Goal: Navigation & Orientation: Find specific page/section

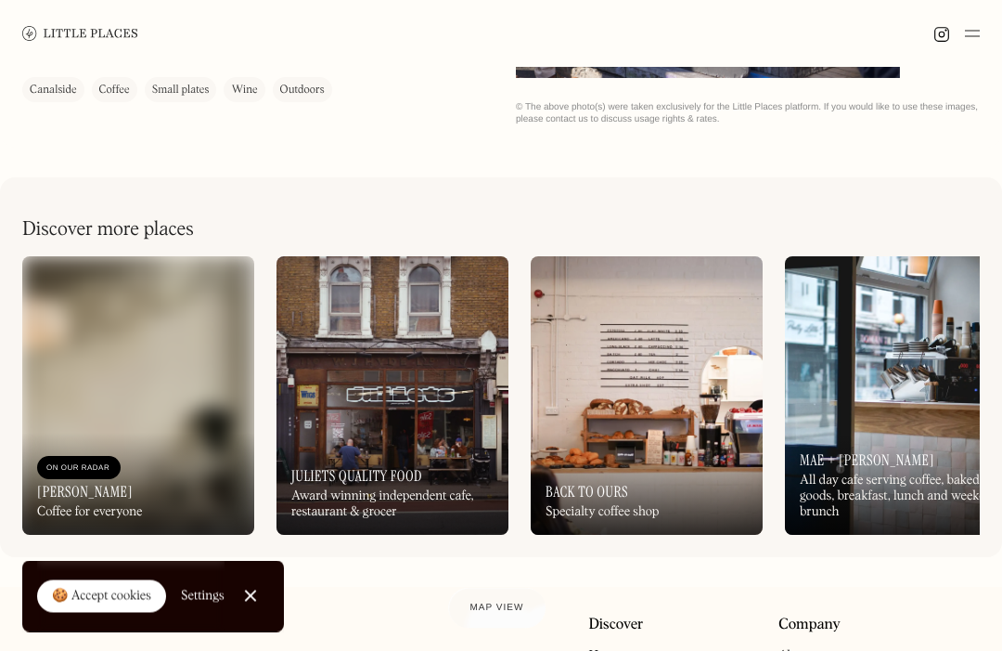
scroll to position [499, 0]
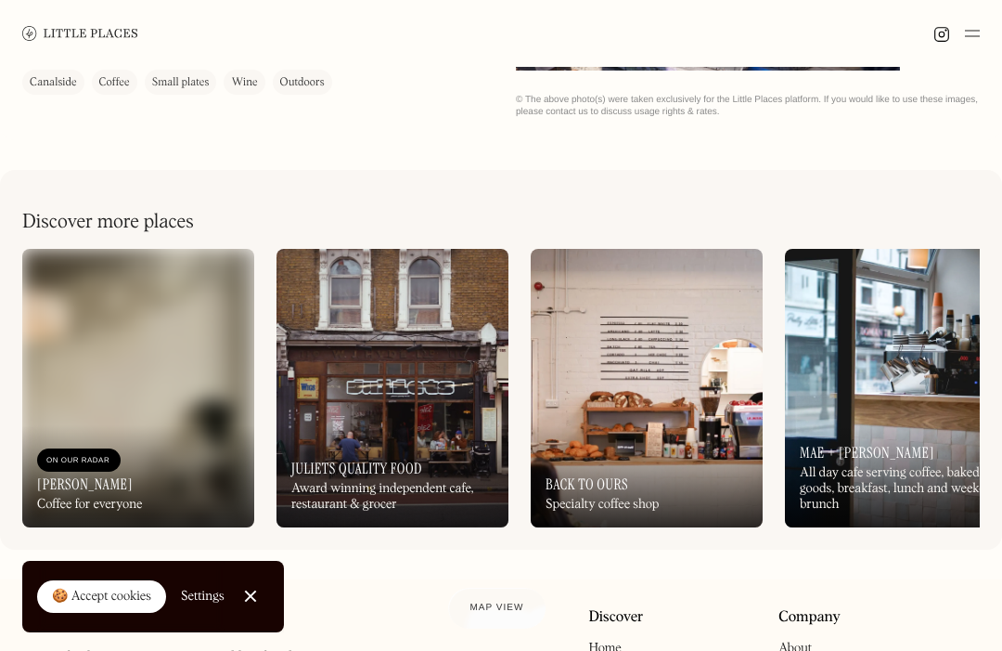
click at [111, 614] on link "🍪 Accept cookies" at bounding box center [101, 596] width 129 height 33
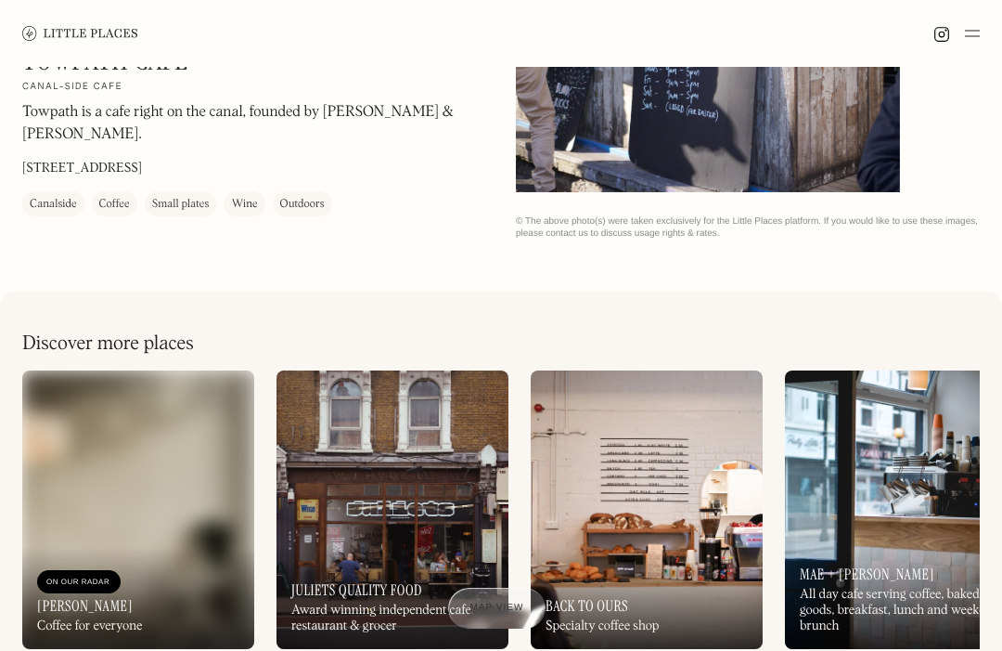
scroll to position [360, 0]
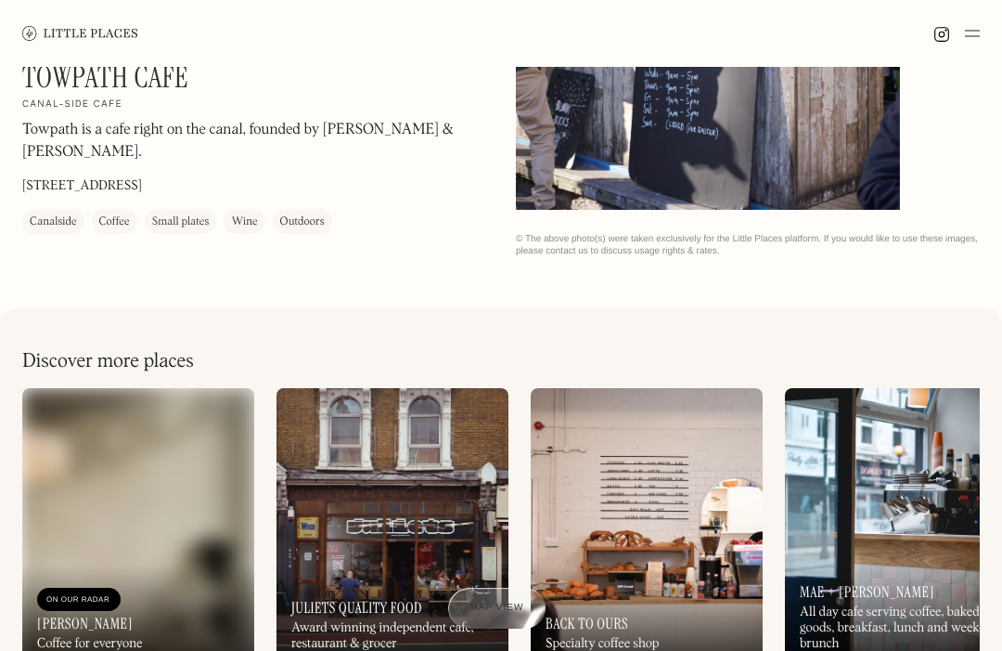
click at [411, 588] on div "On Our Radar Juliets Quality Food Award winning independent cafe, restaurant & …" at bounding box center [393, 615] width 232 height 102
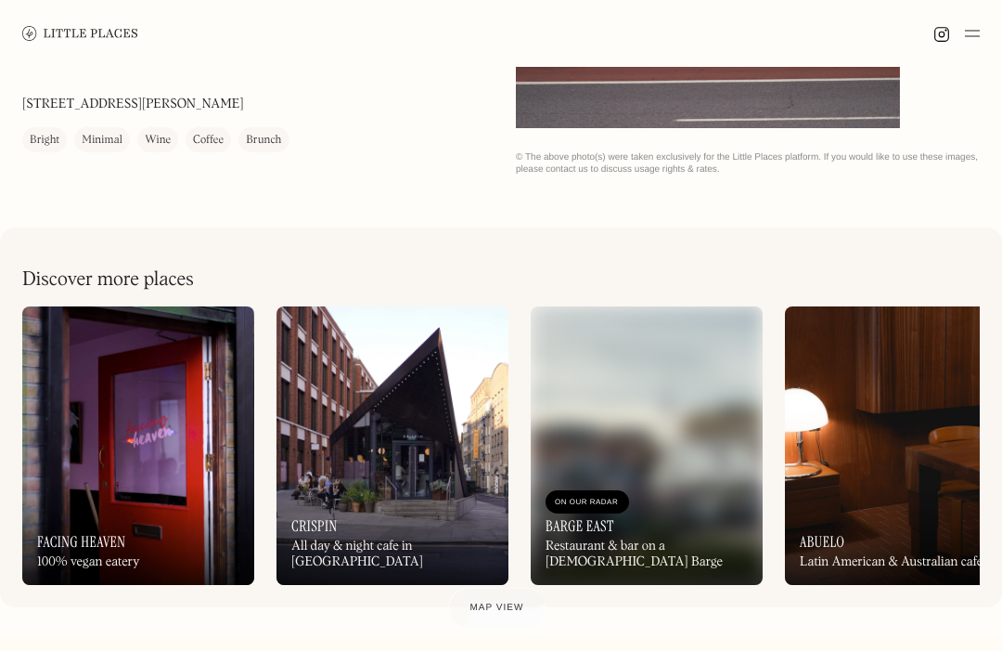
scroll to position [448, 0]
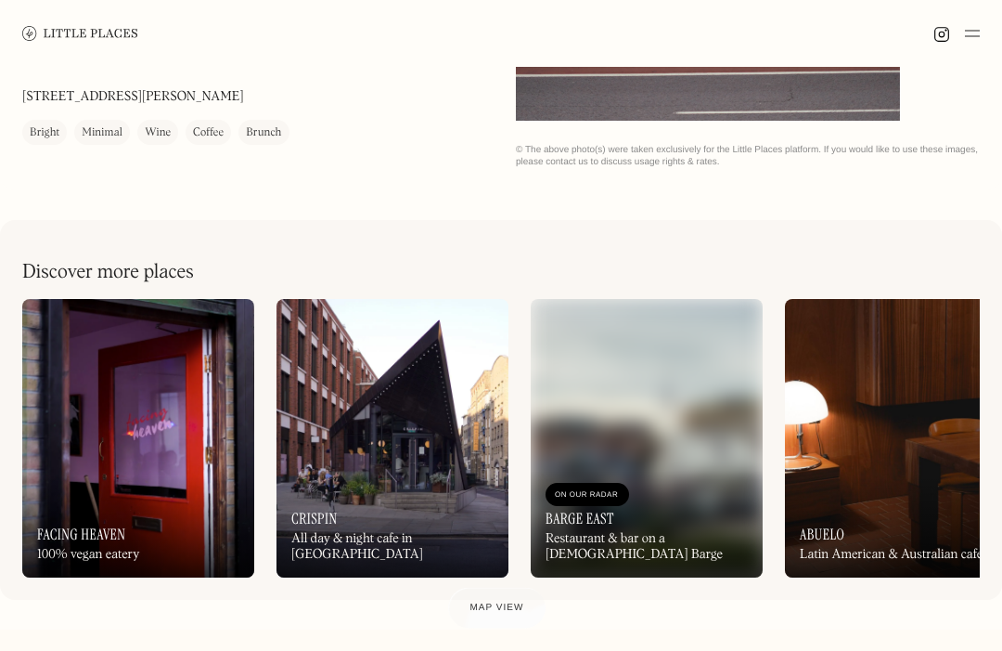
click at [672, 469] on img at bounding box center [647, 439] width 232 height 278
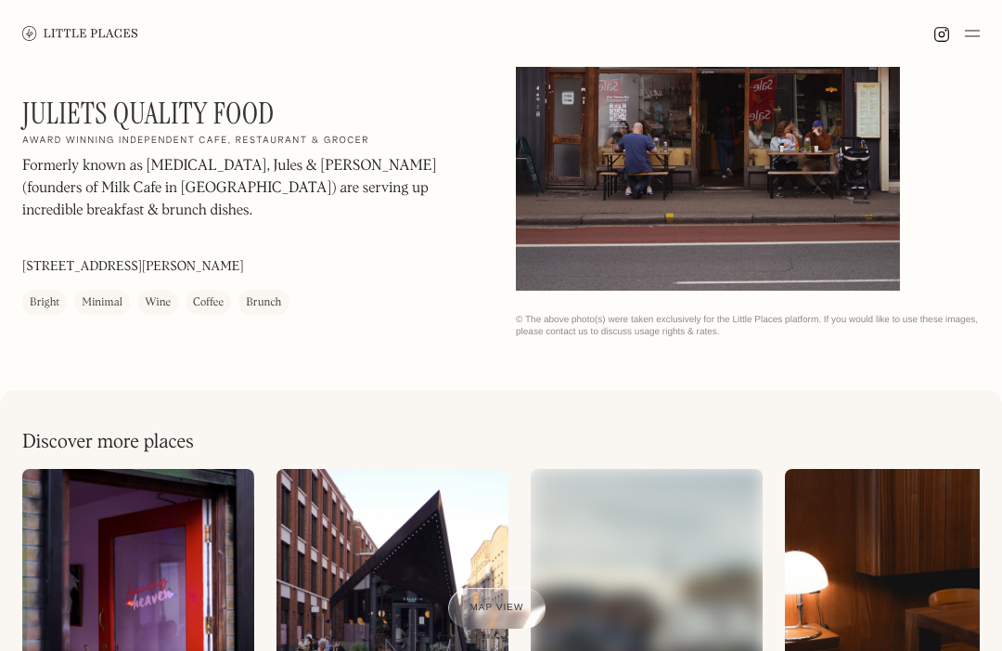
scroll to position [268, 0]
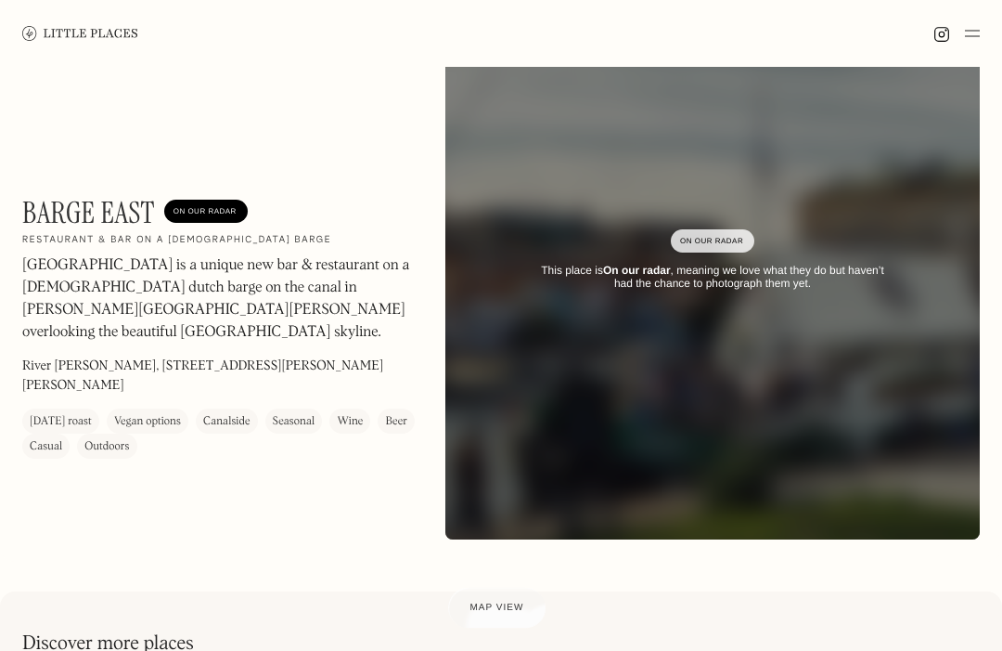
scroll to position [105, 0]
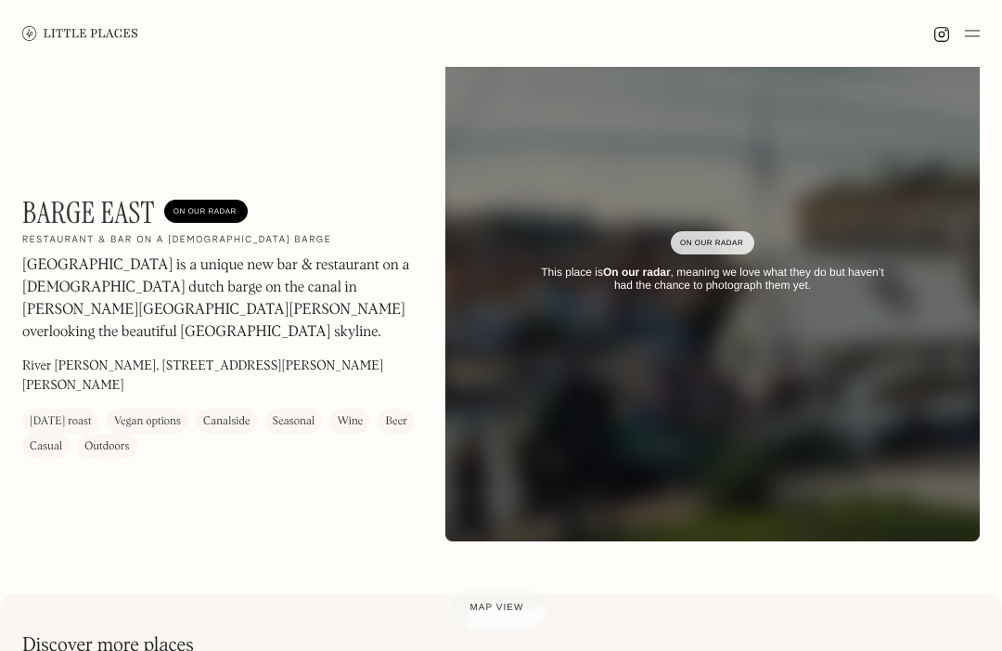
click at [47, 36] on img at bounding box center [80, 33] width 116 height 14
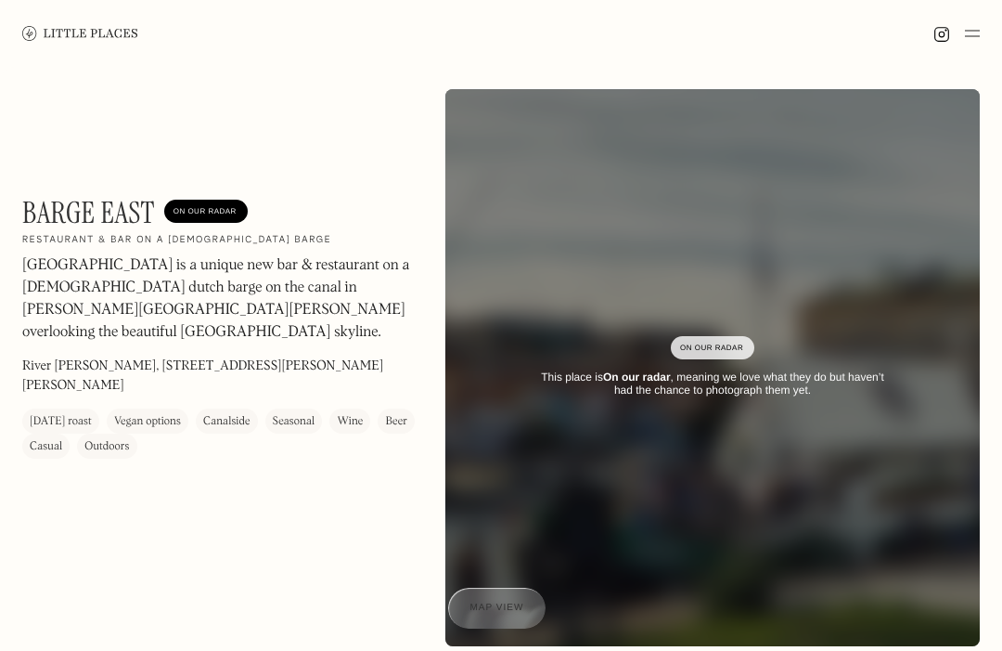
scroll to position [167, 0]
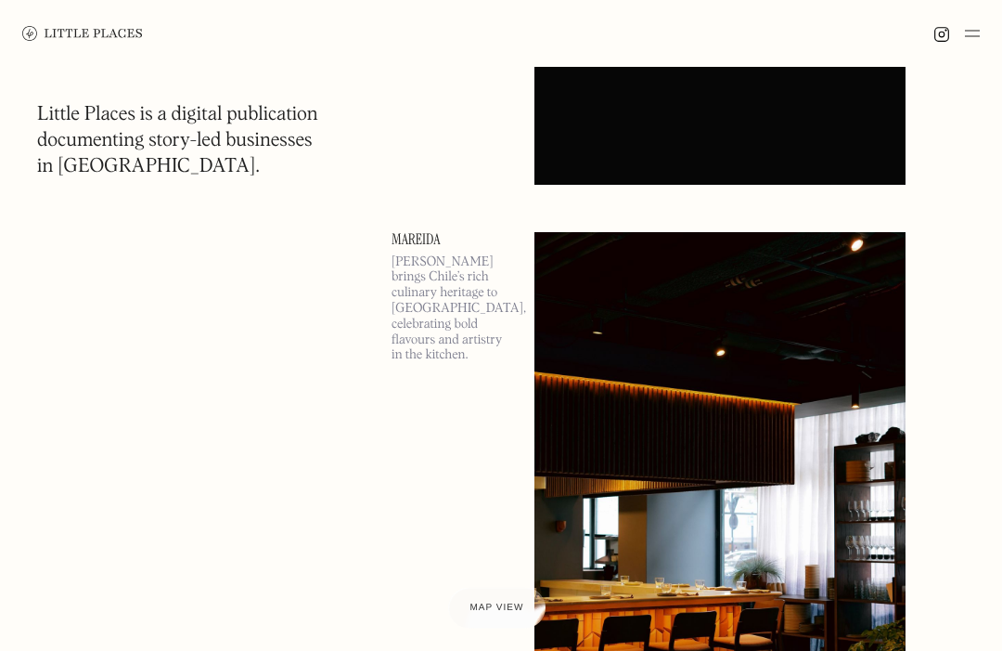
scroll to position [7515, 0]
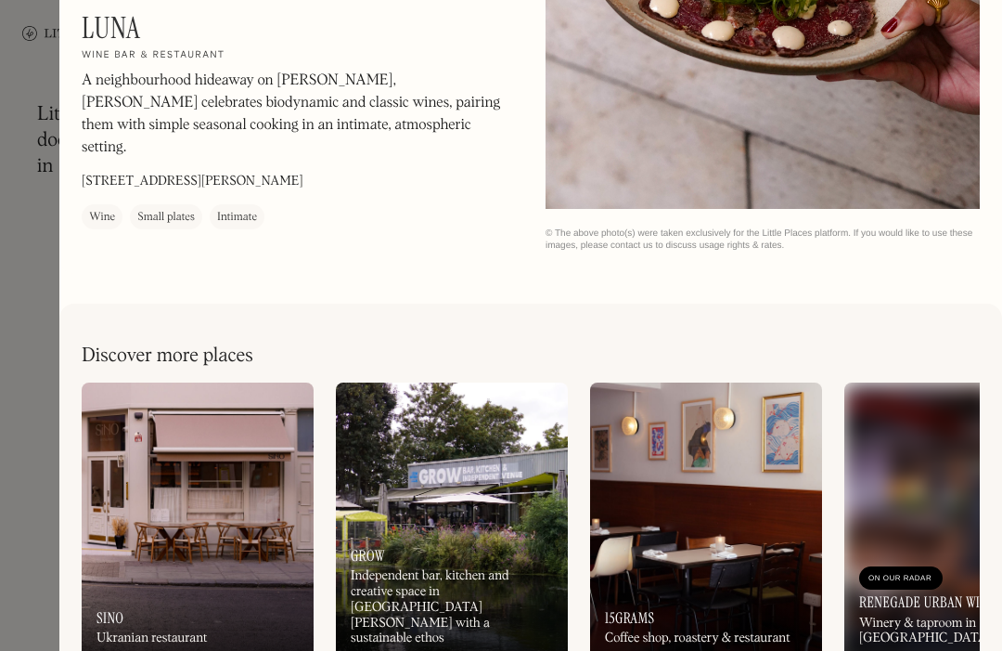
scroll to position [9380, 0]
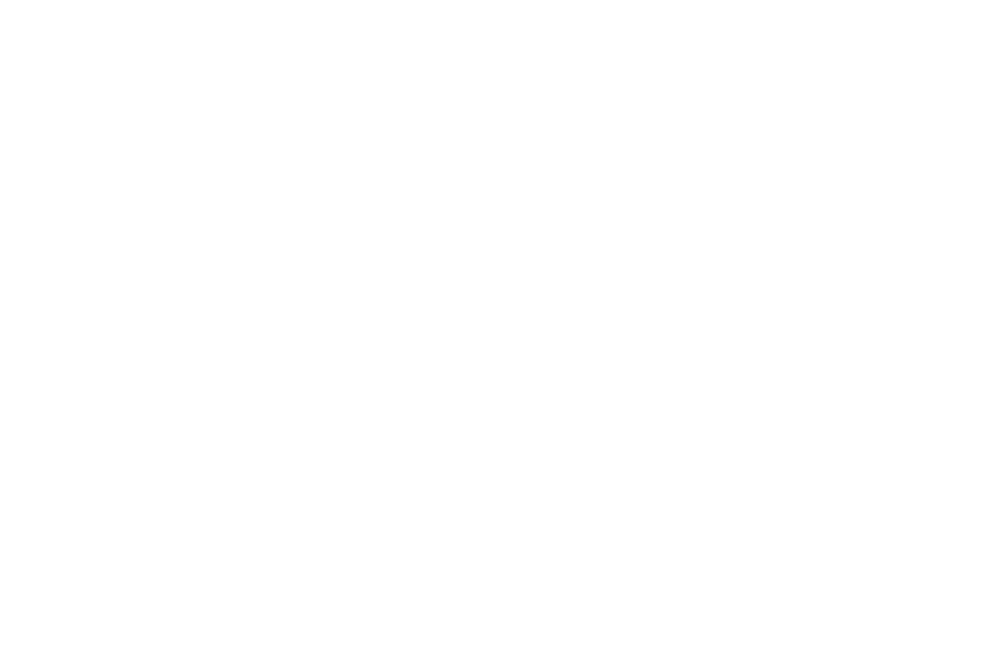
scroll to position [7577, 0]
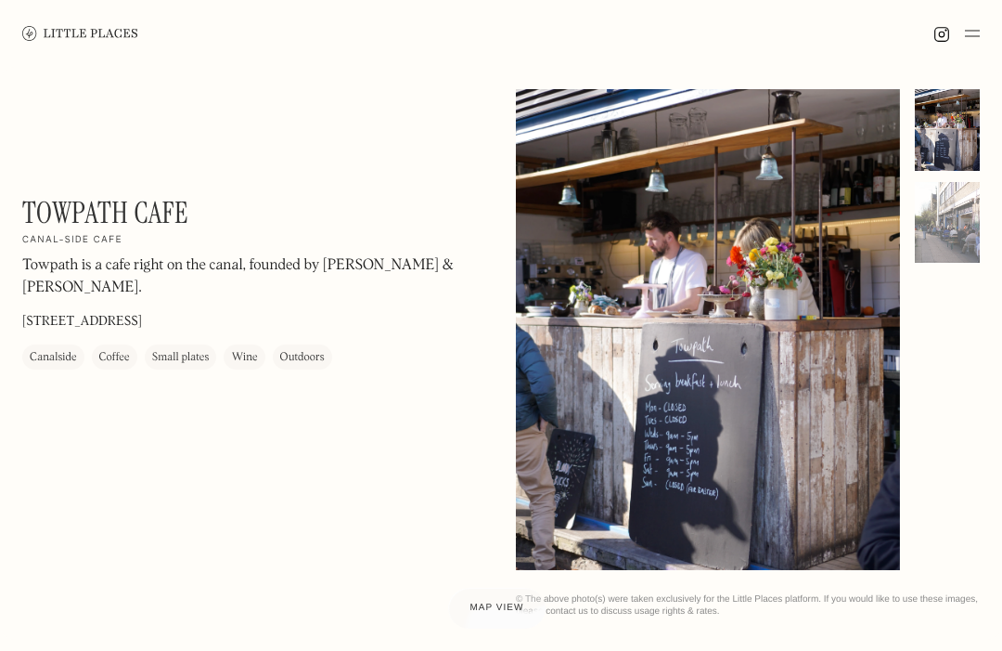
scroll to position [422, 0]
